Goal: Book appointment/travel/reservation

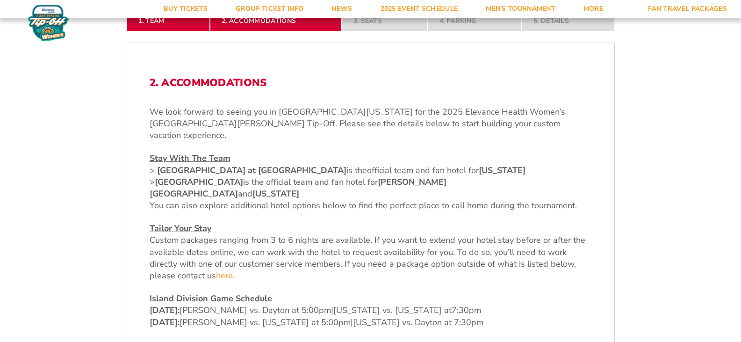
scroll to position [281, 0]
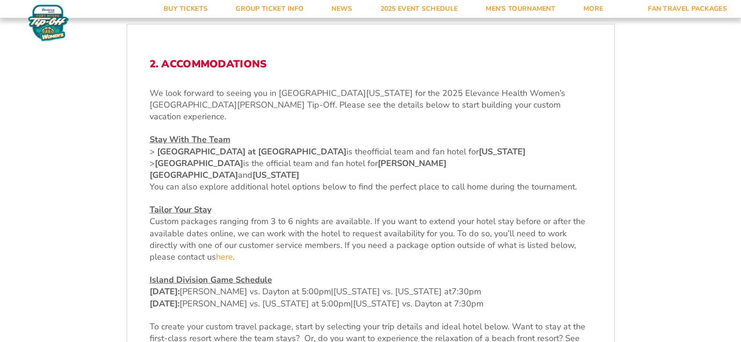
click at [334, 146] on span "[GEOGRAPHIC_DATA] at [GEOGRAPHIC_DATA] is the" at bounding box center [262, 151] width 210 height 11
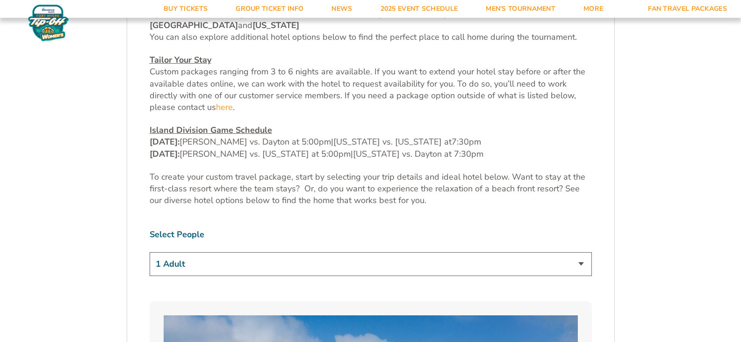
scroll to position [449, 0]
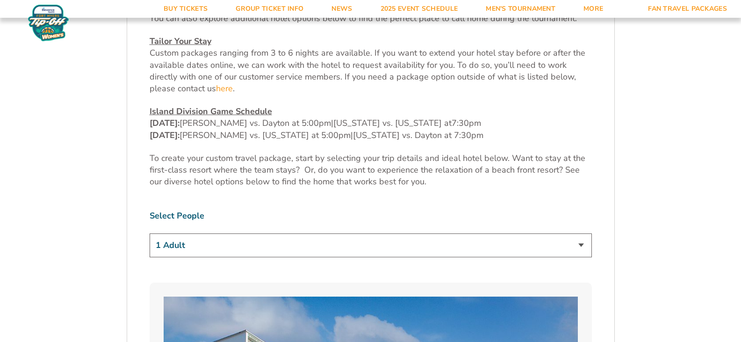
click at [582, 233] on select "1 Adult 2 Adults 3 Adults 4 Adults 2 Adults + 1 Child 2 Adults + 2 Children 2 A…" at bounding box center [371, 245] width 443 height 24
select select "2 Adults"
click at [150, 233] on select "1 Adult 2 Adults 3 Adults 4 Adults 2 Adults + 1 Child 2 Adults + 2 Children 2 A…" at bounding box center [371, 245] width 443 height 24
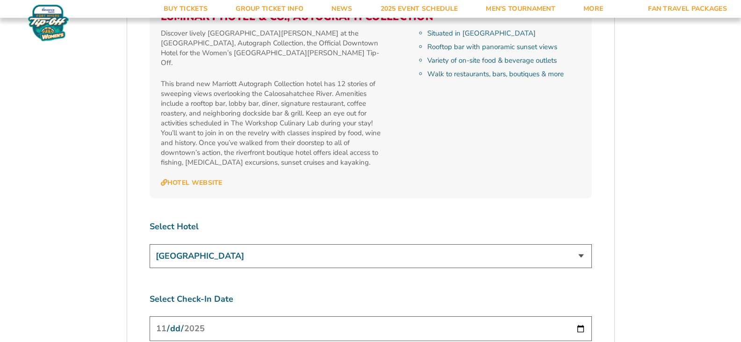
scroll to position [3344, 0]
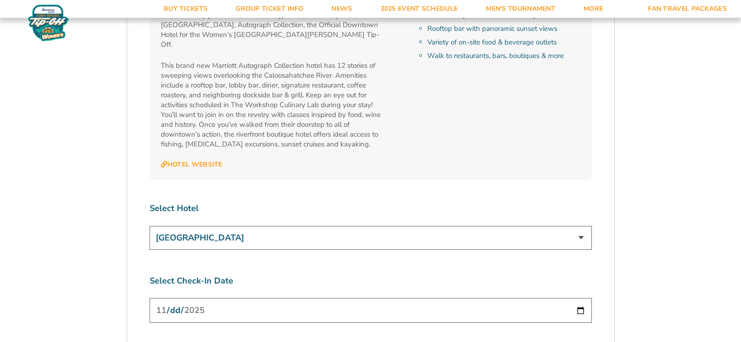
select select "4 Nights"
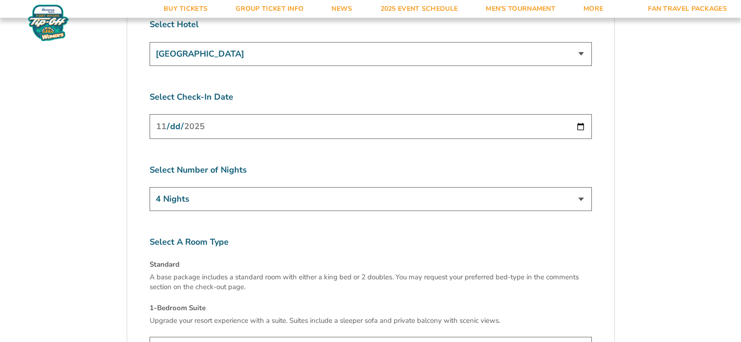
scroll to position [3533, 0]
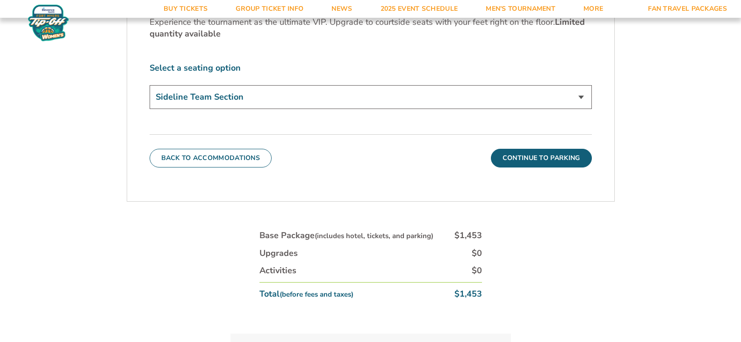
scroll to position [465, 0]
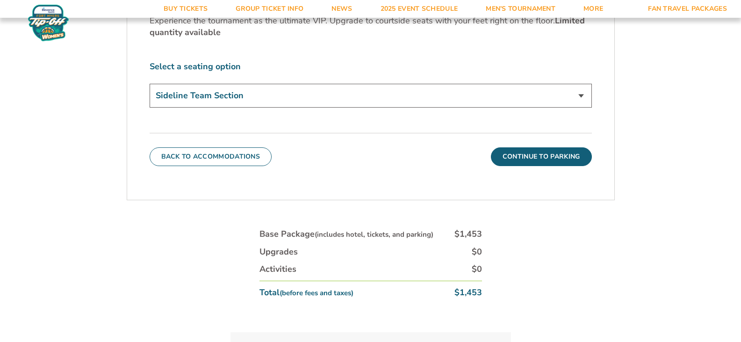
drag, startPoint x: 450, startPoint y: 297, endPoint x: 457, endPoint y: 297, distance: 7.0
click at [457, 297] on li "Total (before fees and taxes) $1,453" at bounding box center [371, 290] width 223 height 18
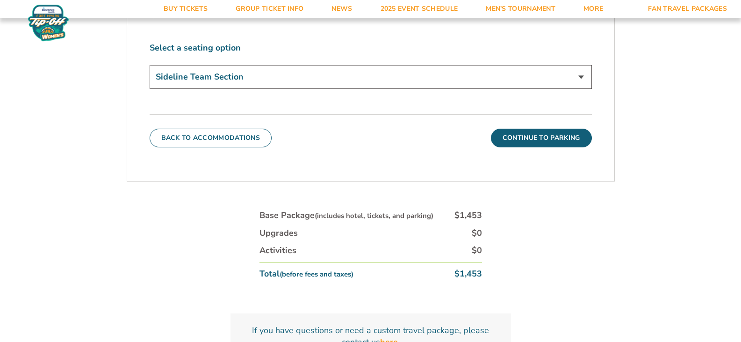
scroll to position [502, 0]
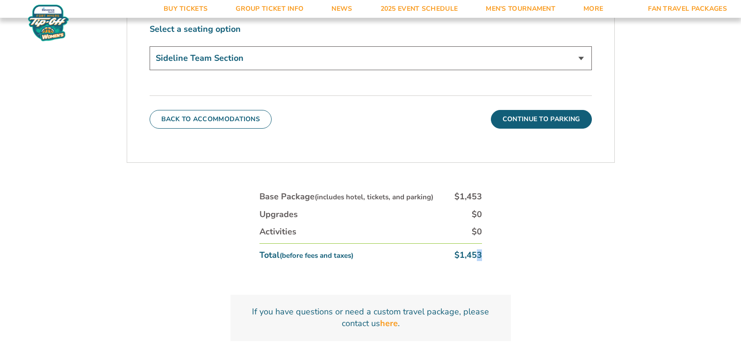
drag, startPoint x: 482, startPoint y: 266, endPoint x: 478, endPoint y: 262, distance: 5.6
click at [478, 262] on div "Base Package (includes hotel, tickets, and parking) $1,453 Upgrades $0 Activiti…" at bounding box center [371, 228] width 234 height 87
click at [522, 267] on div "1. Team 2. Accommodations 3. Seats 4. Parking 5. Details 1. Team Select Your Te…" at bounding box center [370, 67] width 533 height 638
drag, startPoint x: 522, startPoint y: 267, endPoint x: 493, endPoint y: 250, distance: 32.9
click at [493, 250] on div "1. Team 2. Accommodations 3. Seats 4. Parking 5. Details 1. Team Select Your Te…" at bounding box center [370, 67] width 533 height 638
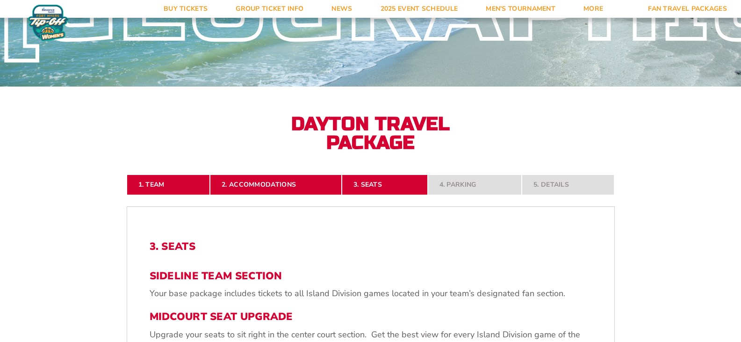
scroll to position [0, 0]
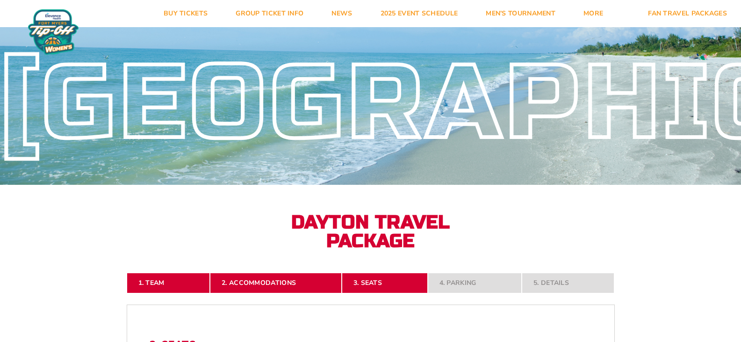
drag, startPoint x: 620, startPoint y: 70, endPoint x: 691, endPoint y: 74, distance: 70.3
click at [691, 74] on div "[GEOGRAPHIC_DATA]" at bounding box center [370, 103] width 741 height 83
